Goal: Task Accomplishment & Management: Use online tool/utility

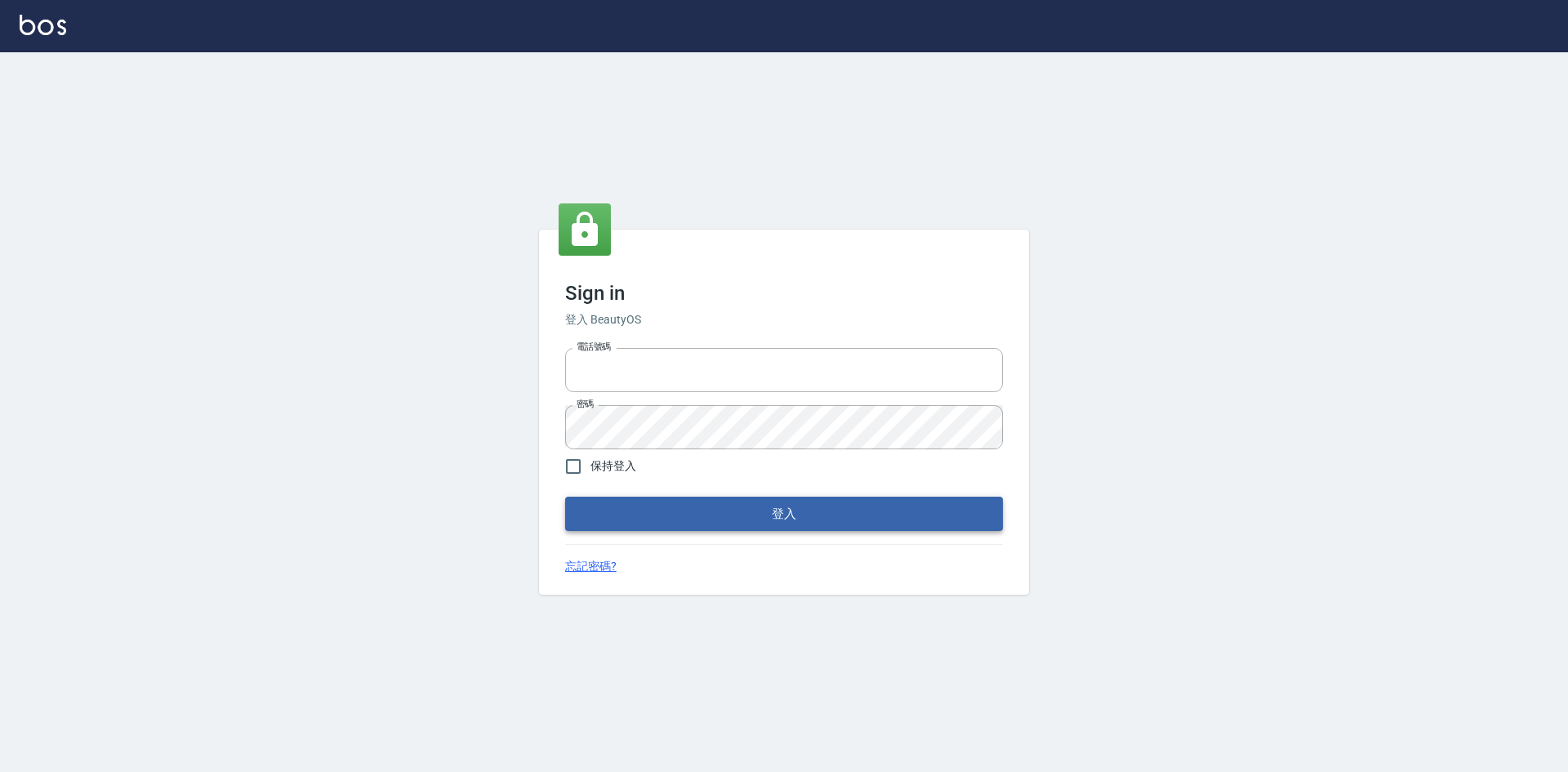
type input "0963852741"
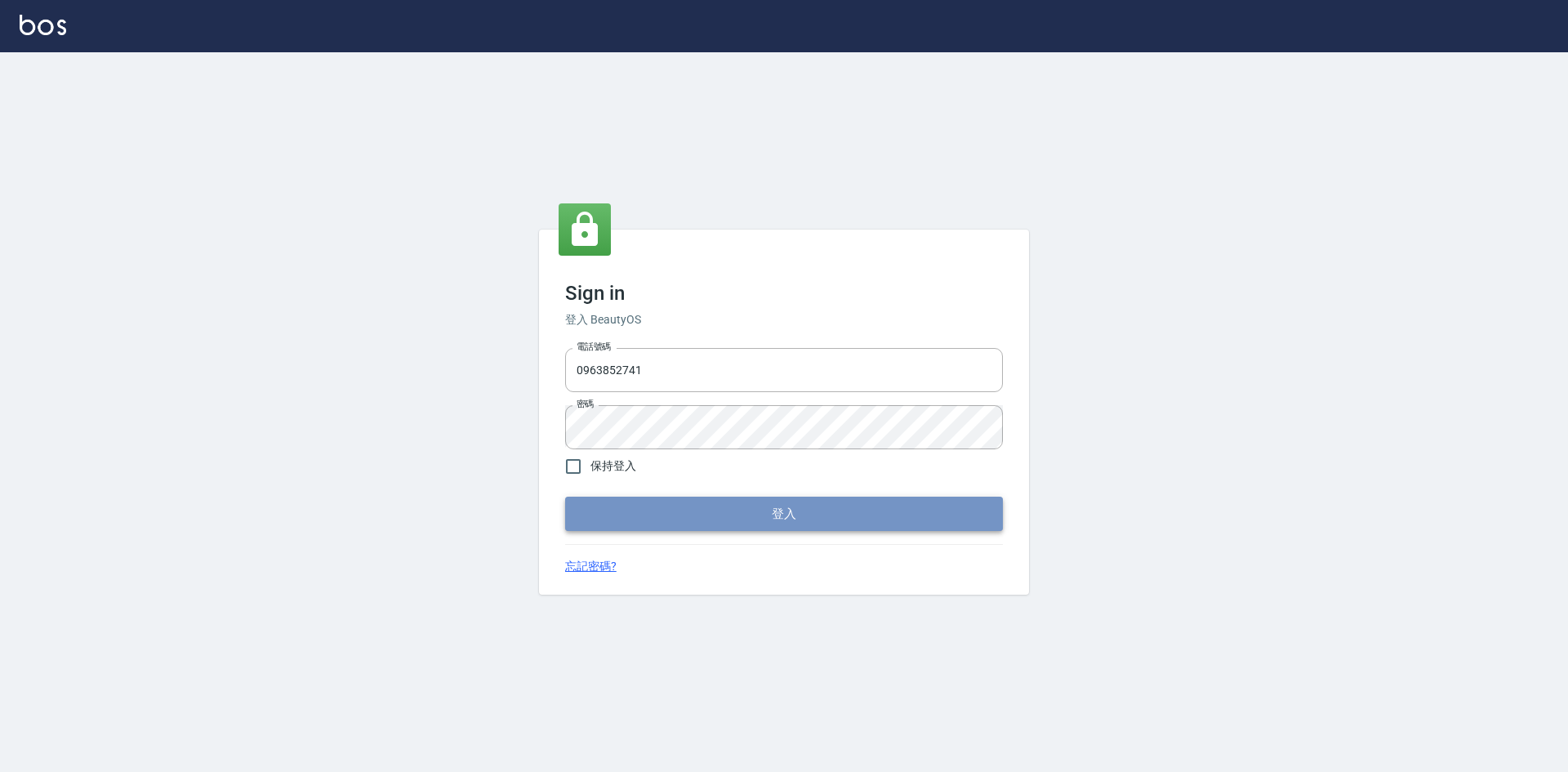
click at [813, 512] on button "登入" at bounding box center [783, 514] width 437 height 35
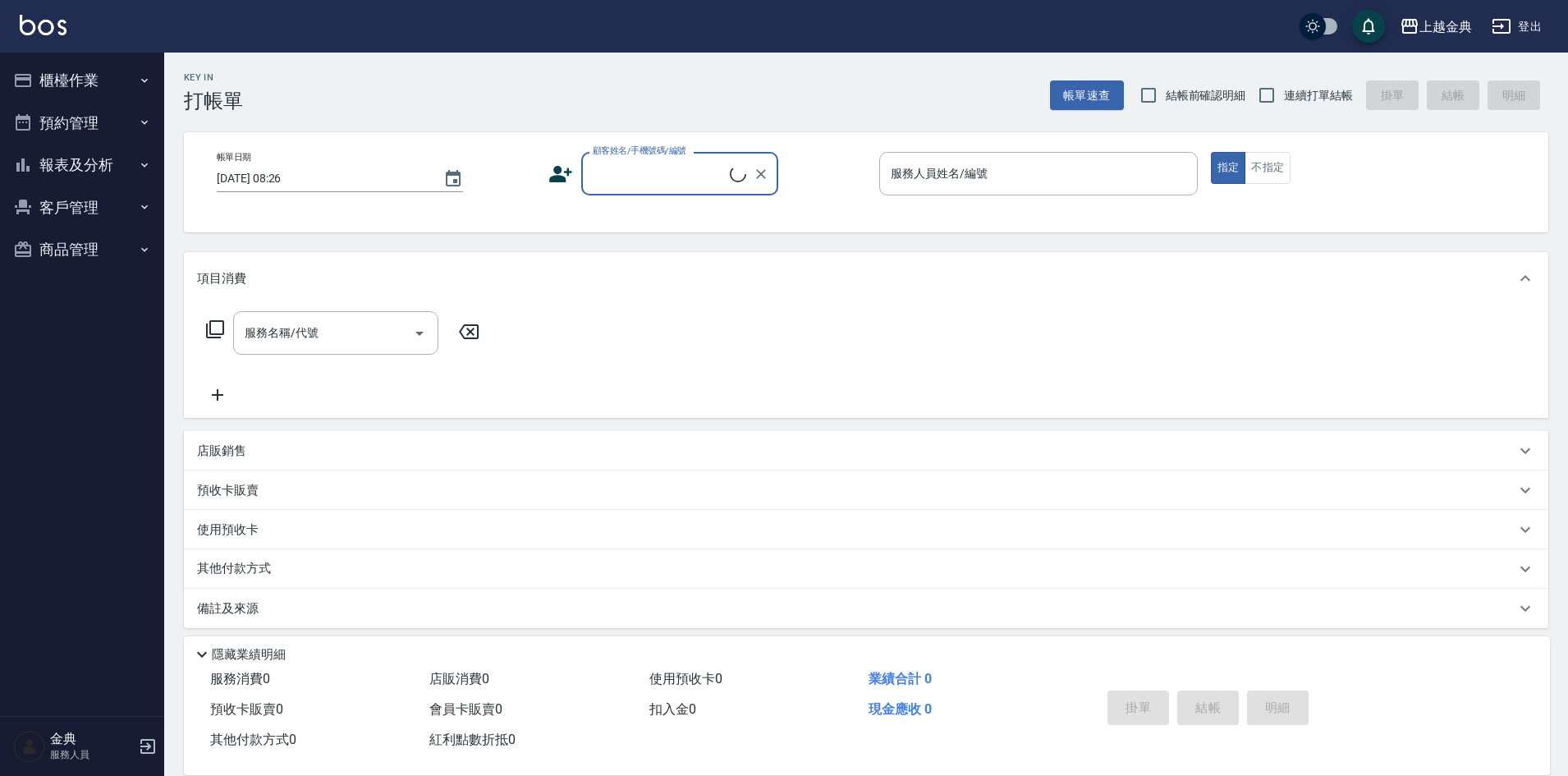
click at [95, 84] on button "櫃檯作業" at bounding box center [82, 80] width 151 height 42
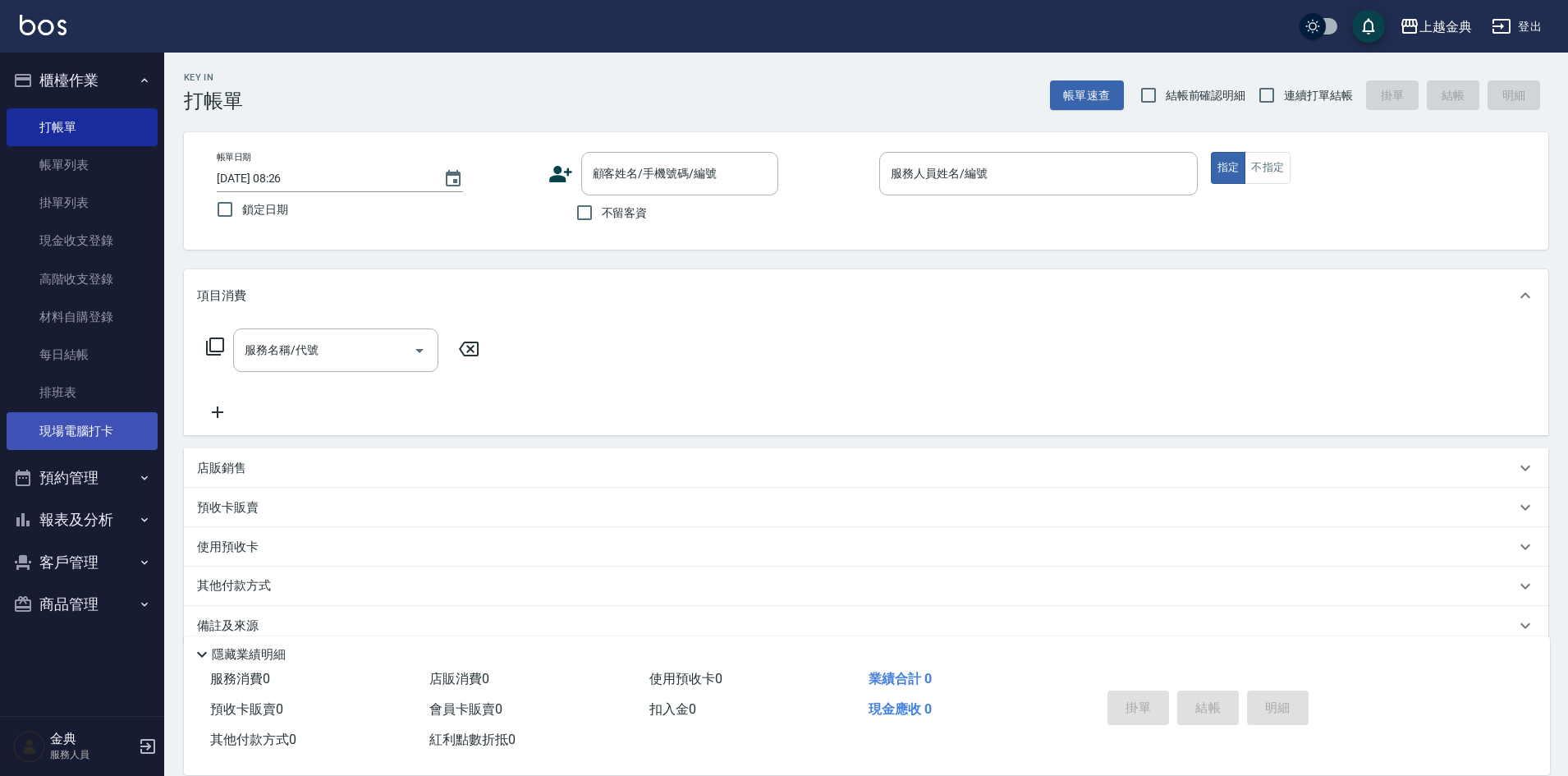
click at [137, 416] on link "現場電腦打卡" at bounding box center [82, 431] width 151 height 38
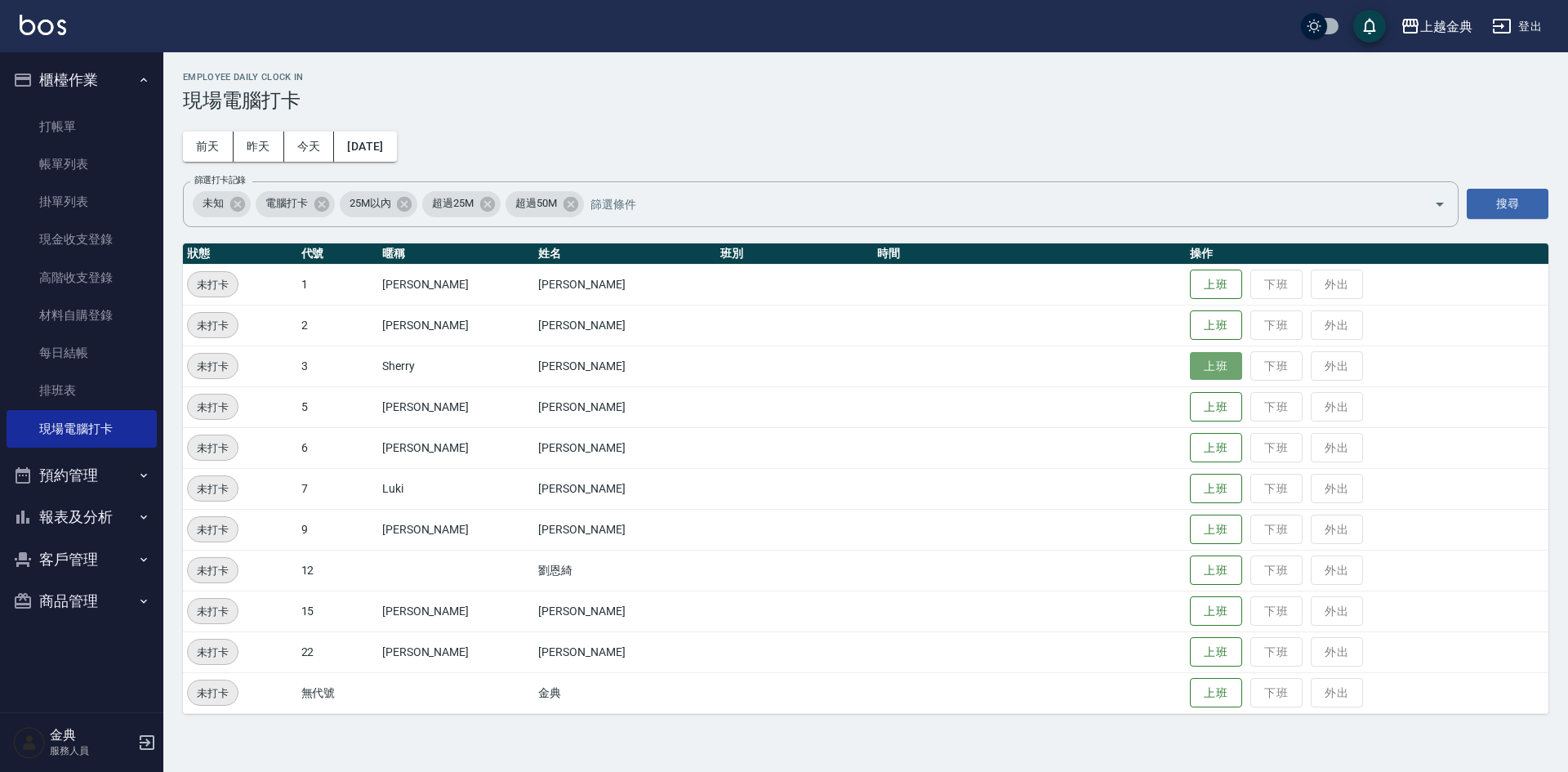
click at [1189, 366] on button "上班" at bounding box center [1215, 366] width 53 height 28
